Goal: Navigation & Orientation: Find specific page/section

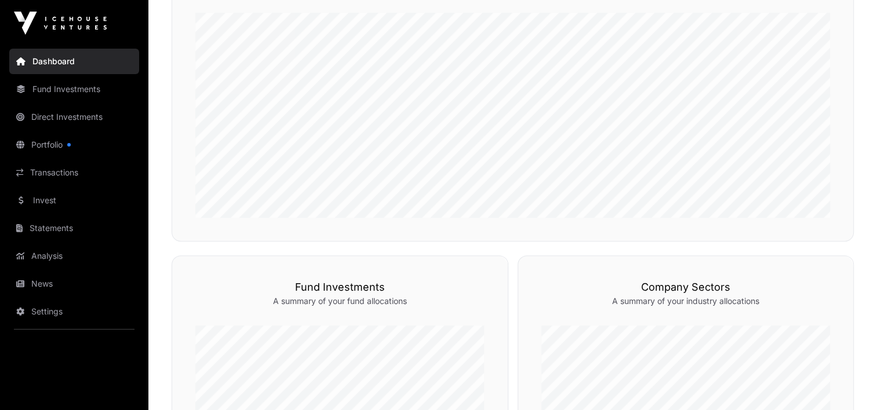
scroll to position [579, 0]
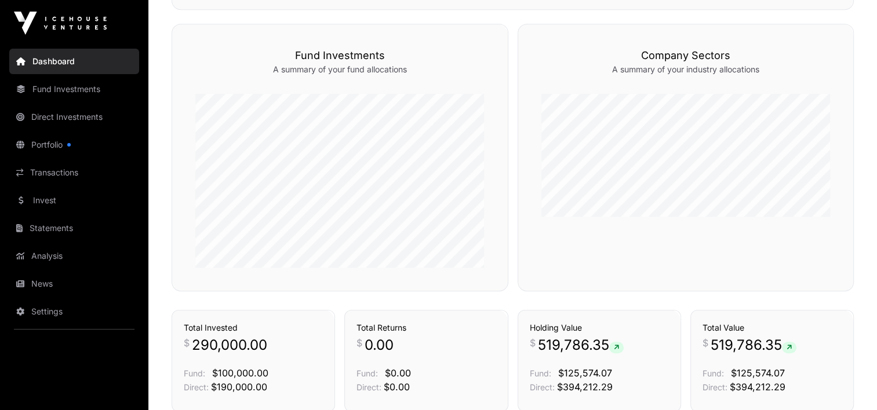
click at [45, 284] on link "News" at bounding box center [74, 283] width 130 height 25
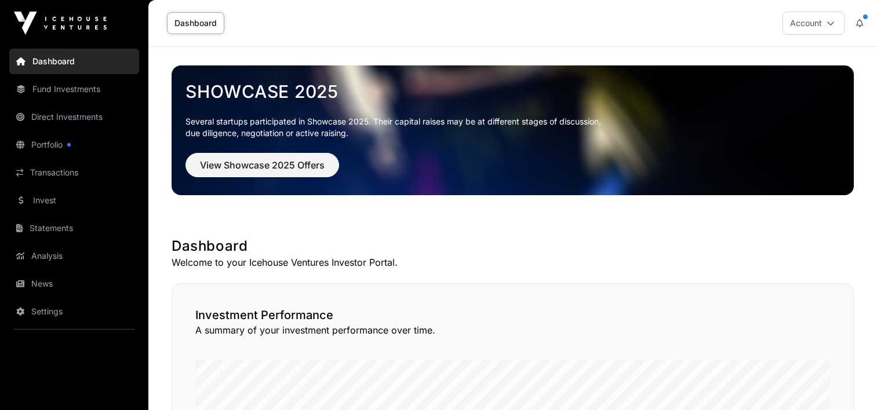
scroll to position [579, 0]
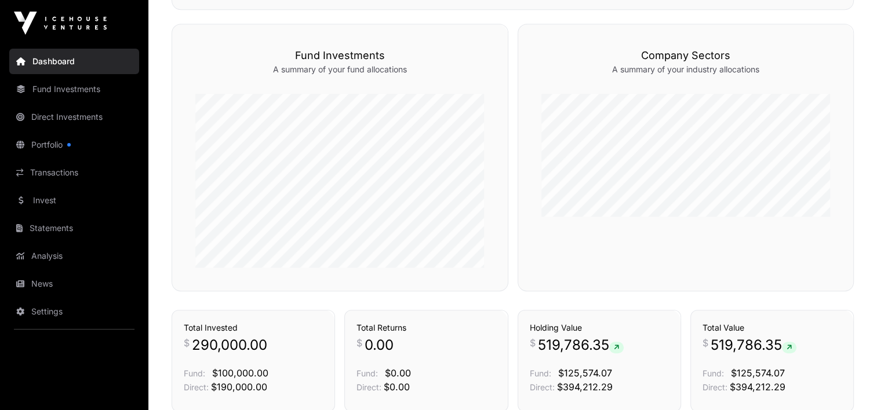
click at [44, 284] on link "News" at bounding box center [74, 283] width 130 height 25
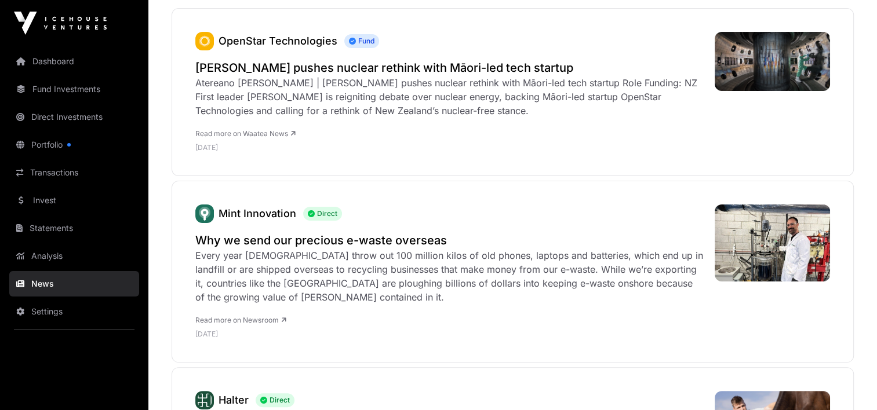
scroll to position [232, 0]
